Goal: Information Seeking & Learning: Learn about a topic

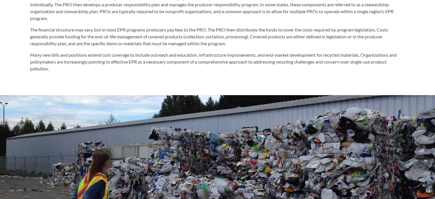
scroll to position [376, 0]
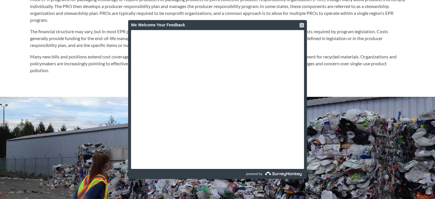
click at [301, 27] on div at bounding box center [301, 25] width 5 height 5
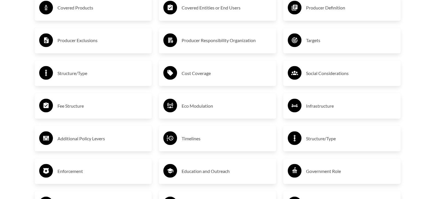
scroll to position [961, 0]
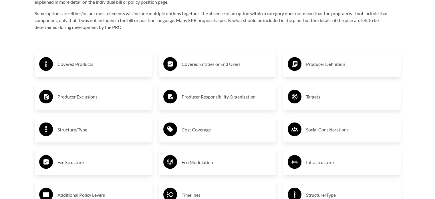
click at [88, 66] on h3 "Covered Products" at bounding box center [102, 63] width 90 height 9
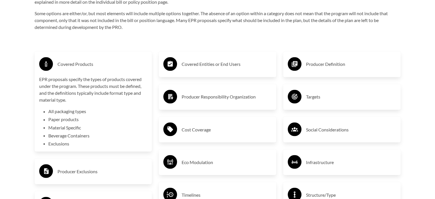
click at [88, 66] on h3 "Covered Products" at bounding box center [102, 63] width 90 height 9
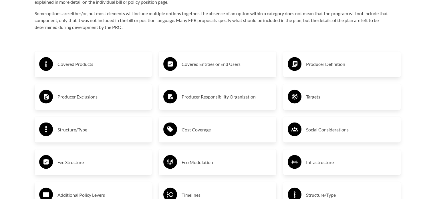
click at [220, 136] on div "Cost Coverage" at bounding box center [217, 129] width 108 height 17
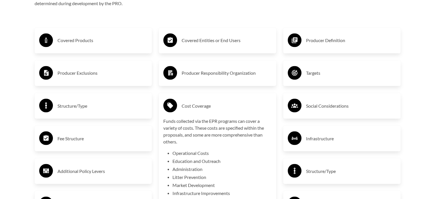
scroll to position [1018, 0]
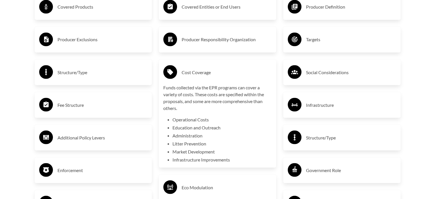
click at [218, 73] on h3 "Cost Coverage" at bounding box center [226, 71] width 90 height 9
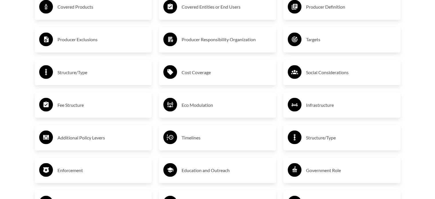
click at [64, 106] on h3 "Fee Structure" at bounding box center [102, 104] width 90 height 9
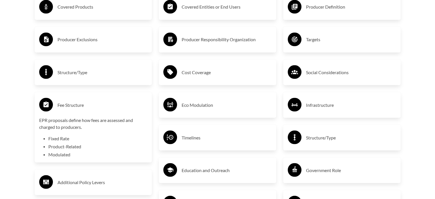
click at [64, 106] on h3 "Fee Structure" at bounding box center [102, 104] width 90 height 9
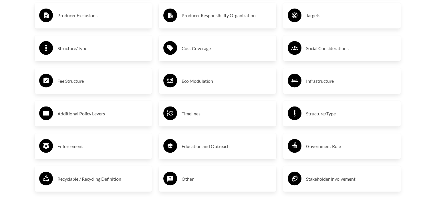
scroll to position [1067, 0]
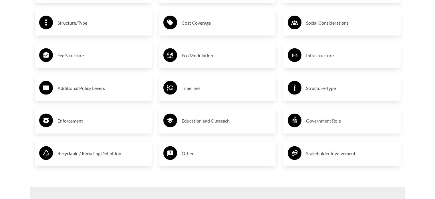
click at [70, 120] on h3 "Enforcement" at bounding box center [102, 120] width 90 height 9
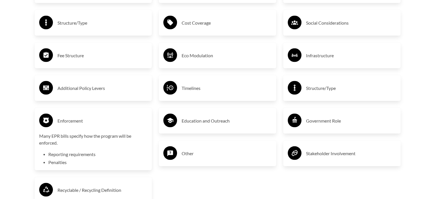
click at [70, 120] on h3 "Enforcement" at bounding box center [102, 120] width 90 height 9
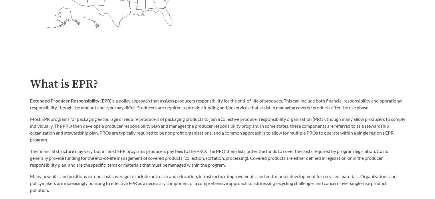
scroll to position [257, 0]
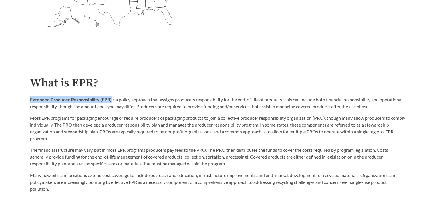
drag, startPoint x: 111, startPoint y: 100, endPoint x: 30, endPoint y: 100, distance: 81.2
click at [30, 100] on strong "Extended Producer Responsibility (EPR)" at bounding box center [70, 99] width 81 height 5
copy strong "Extended Producer Responsibility (EPR)"
